Goal: Task Accomplishment & Management: Use online tool/utility

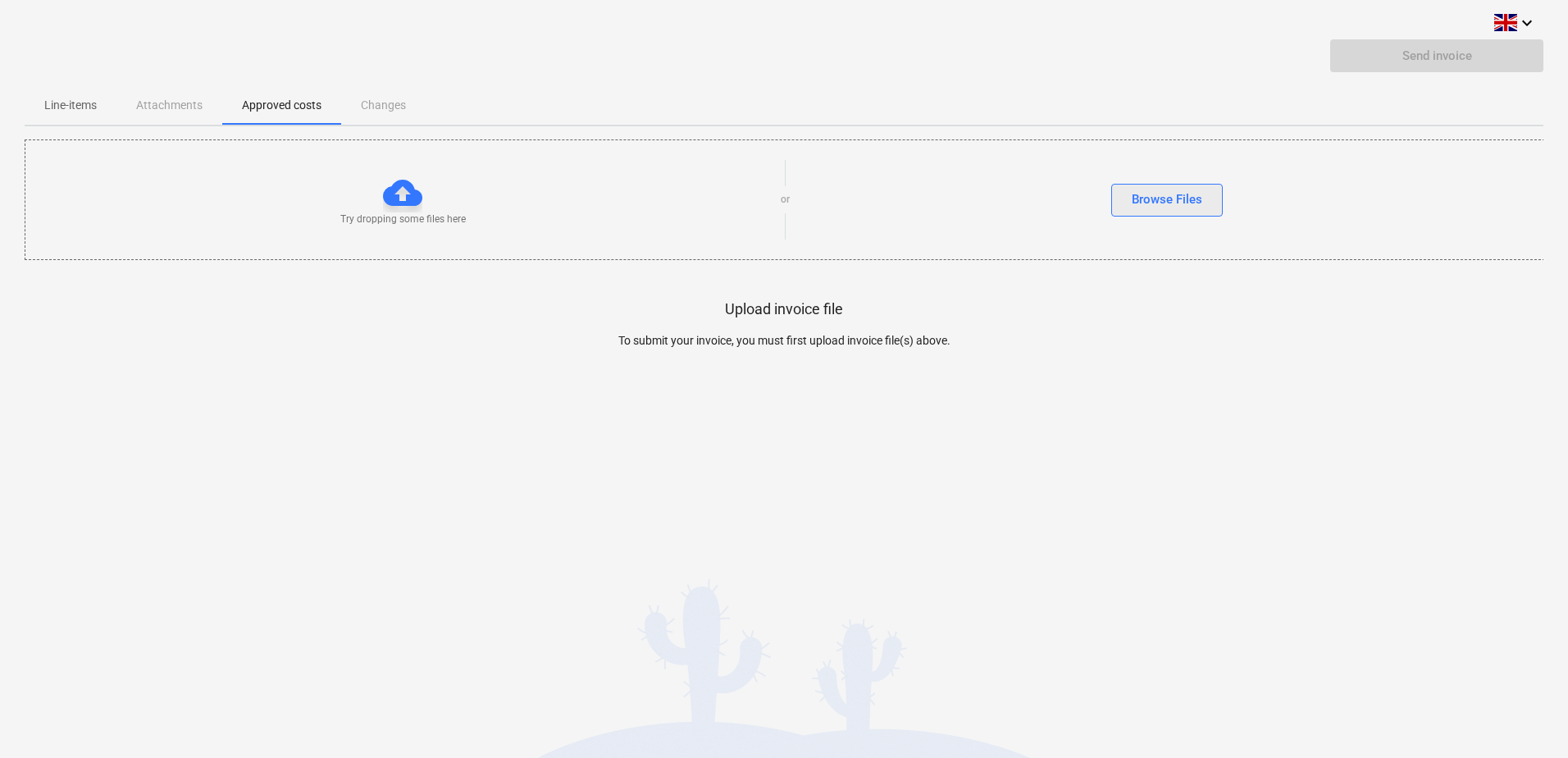
click at [1144, 198] on div "Browse Files" at bounding box center [1167, 199] width 70 height 21
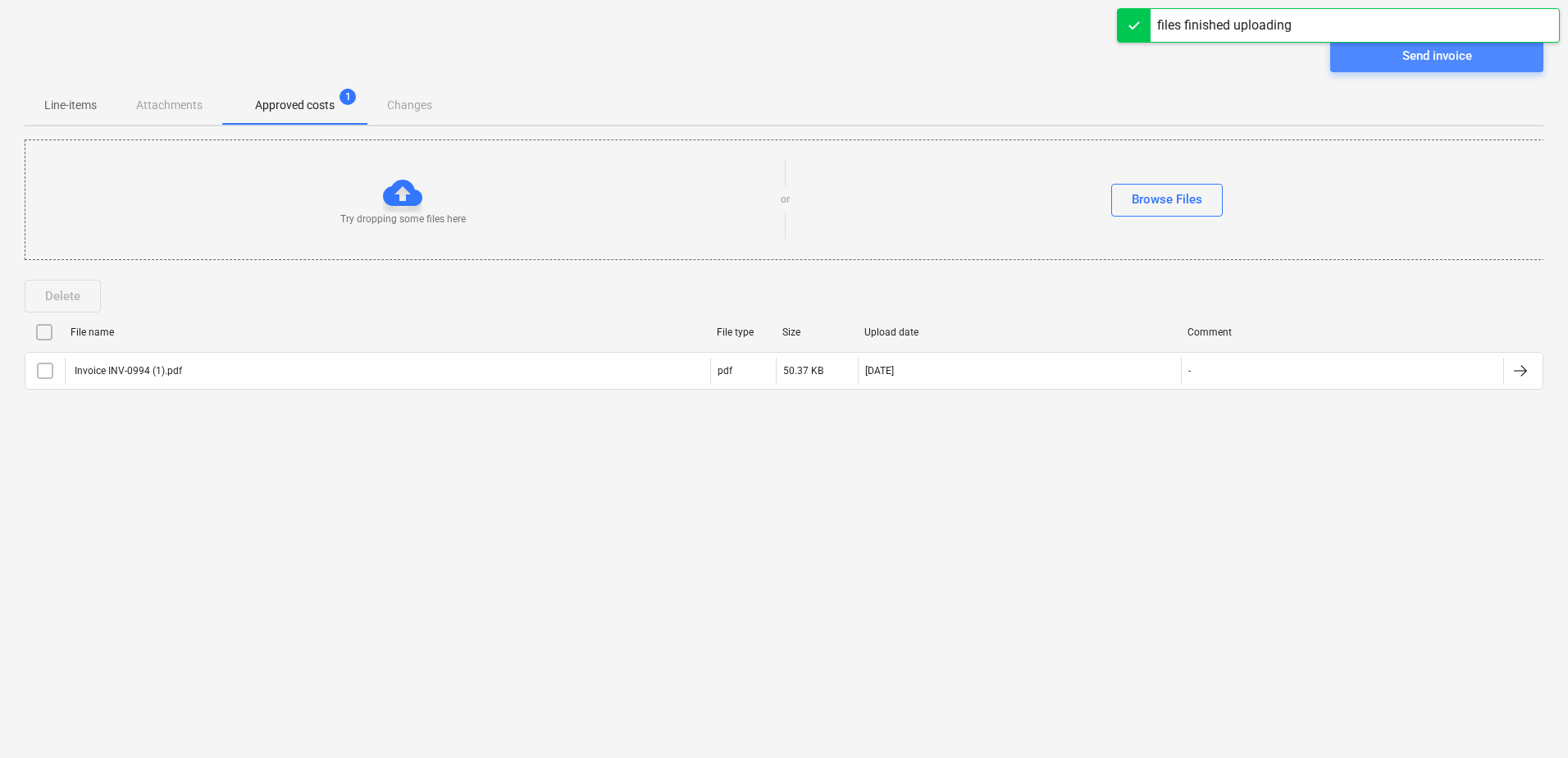
click at [1368, 59] on span "Send invoice" at bounding box center [1436, 56] width 173 height 21
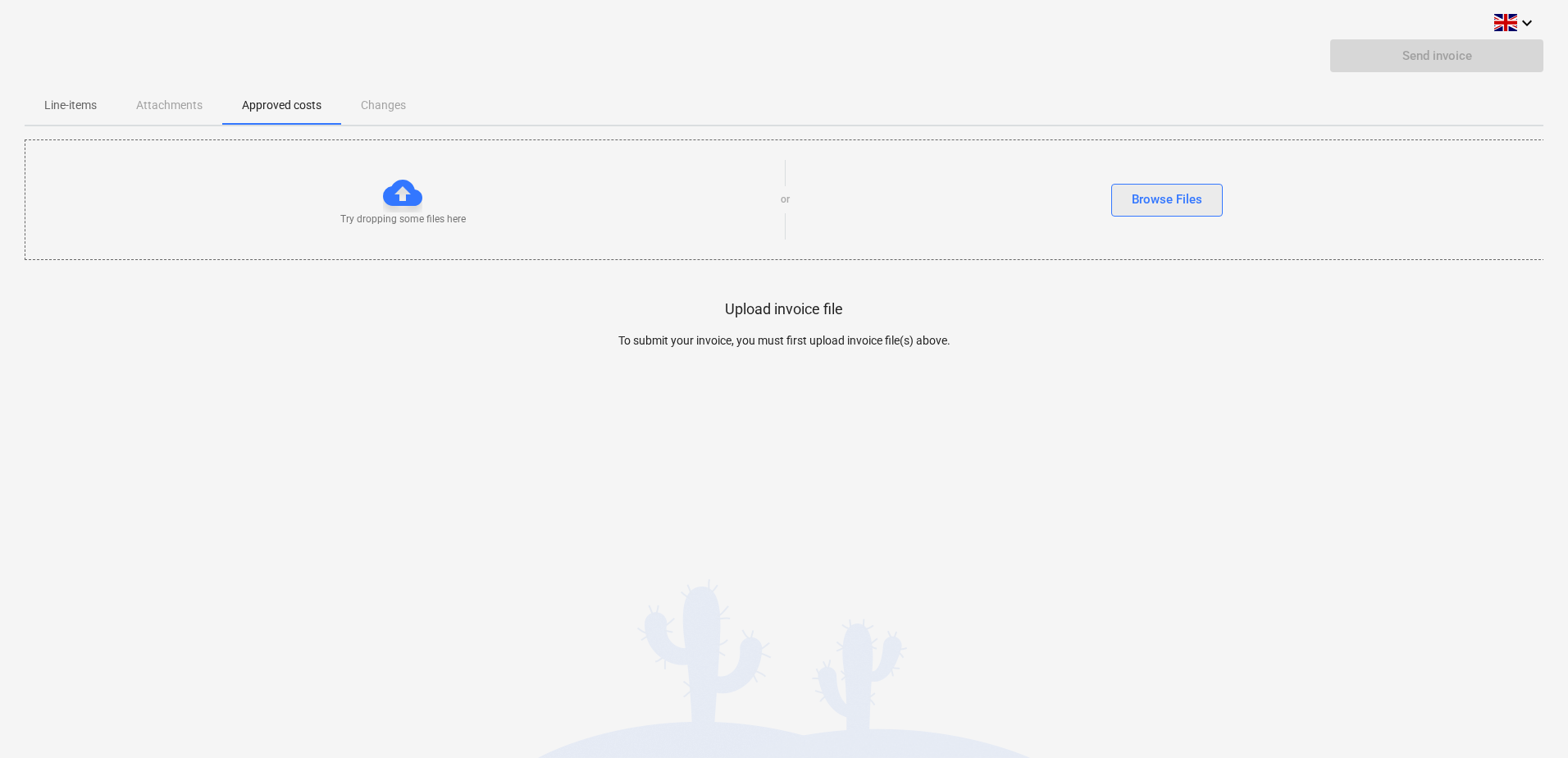
click at [1191, 193] on div "Browse Files" at bounding box center [1167, 199] width 70 height 21
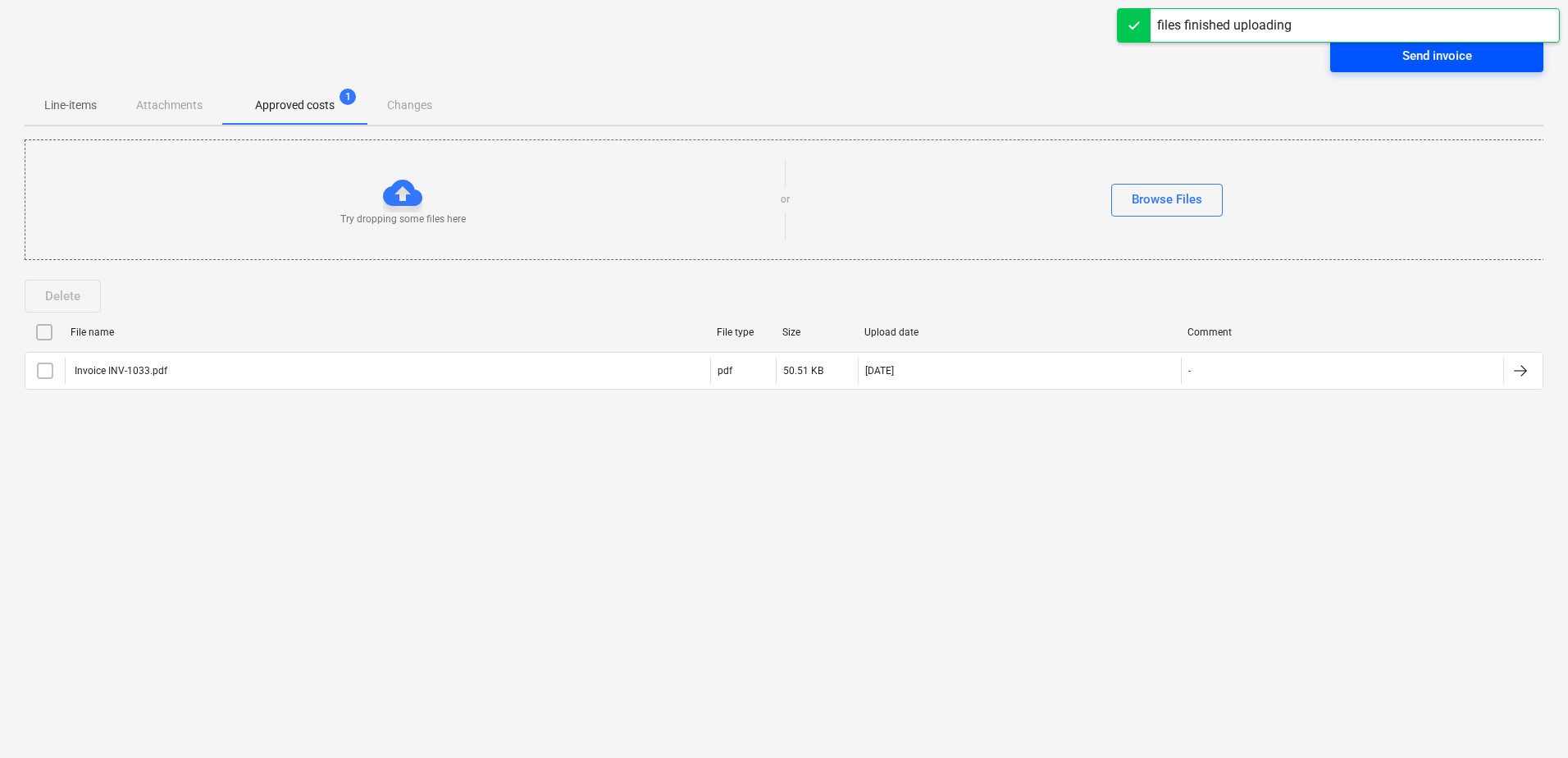
click at [1432, 61] on div "Send invoice" at bounding box center [1437, 56] width 69 height 21
